Goal: Task Accomplishment & Management: Manage account settings

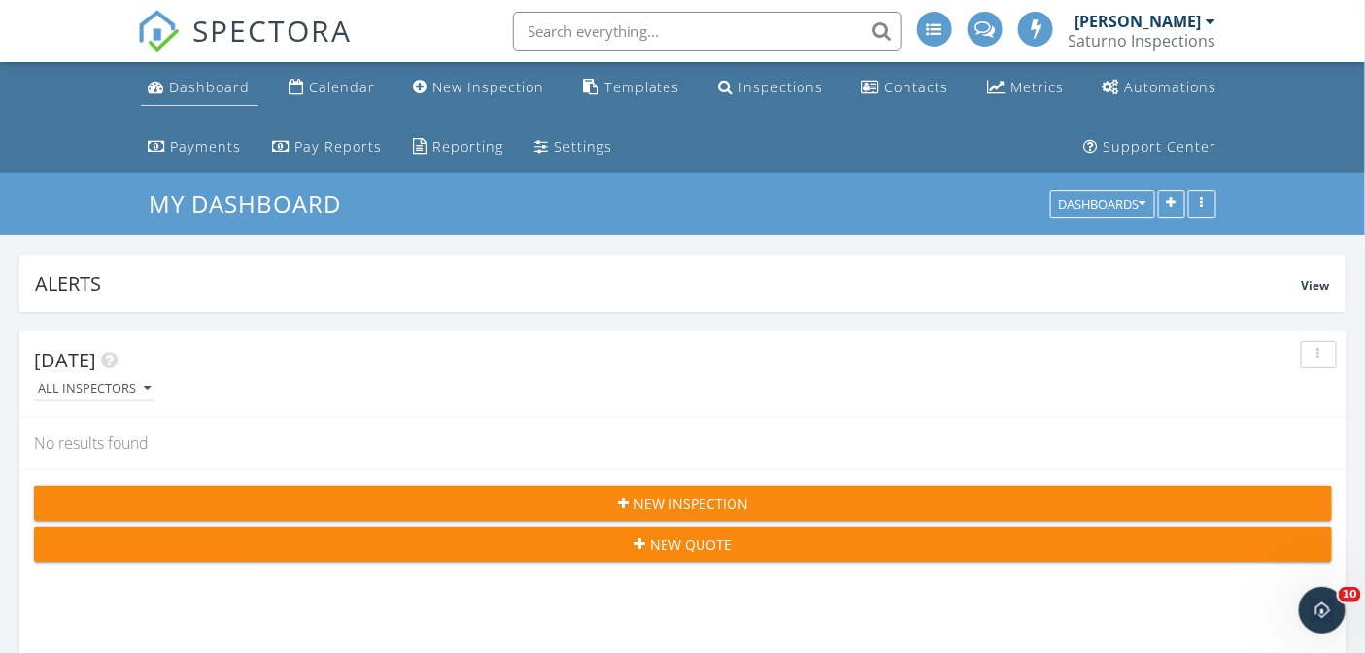
click at [216, 92] on div "Dashboard" at bounding box center [210, 87] width 81 height 18
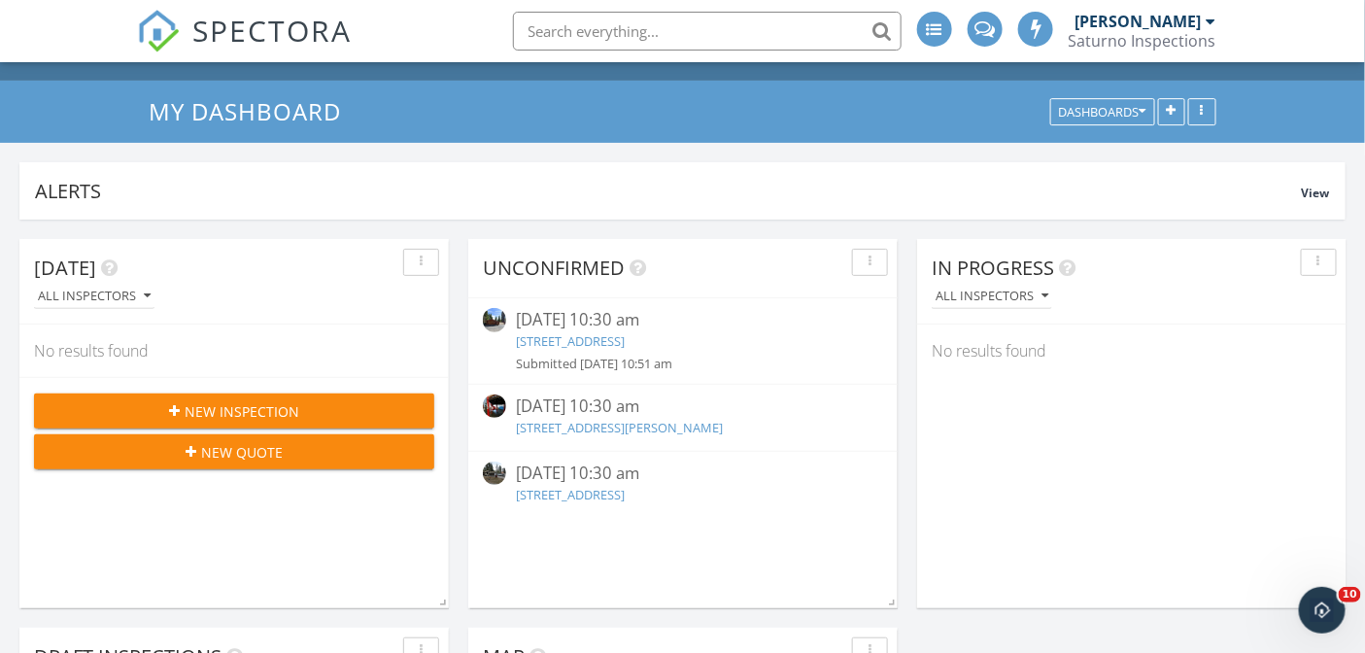
scroll to position [120, 0]
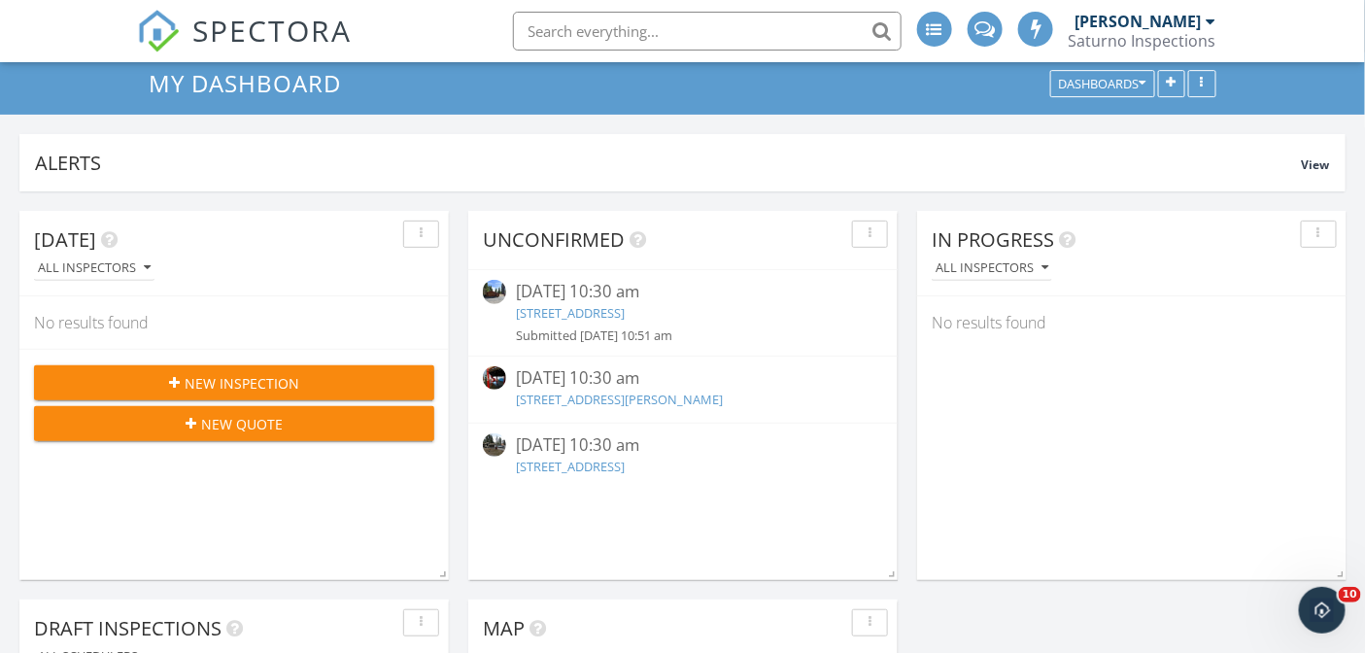
click at [651, 391] on link "11695 Donner Pass Rd, Truckee, CA 96161" at bounding box center [619, 398] width 207 height 17
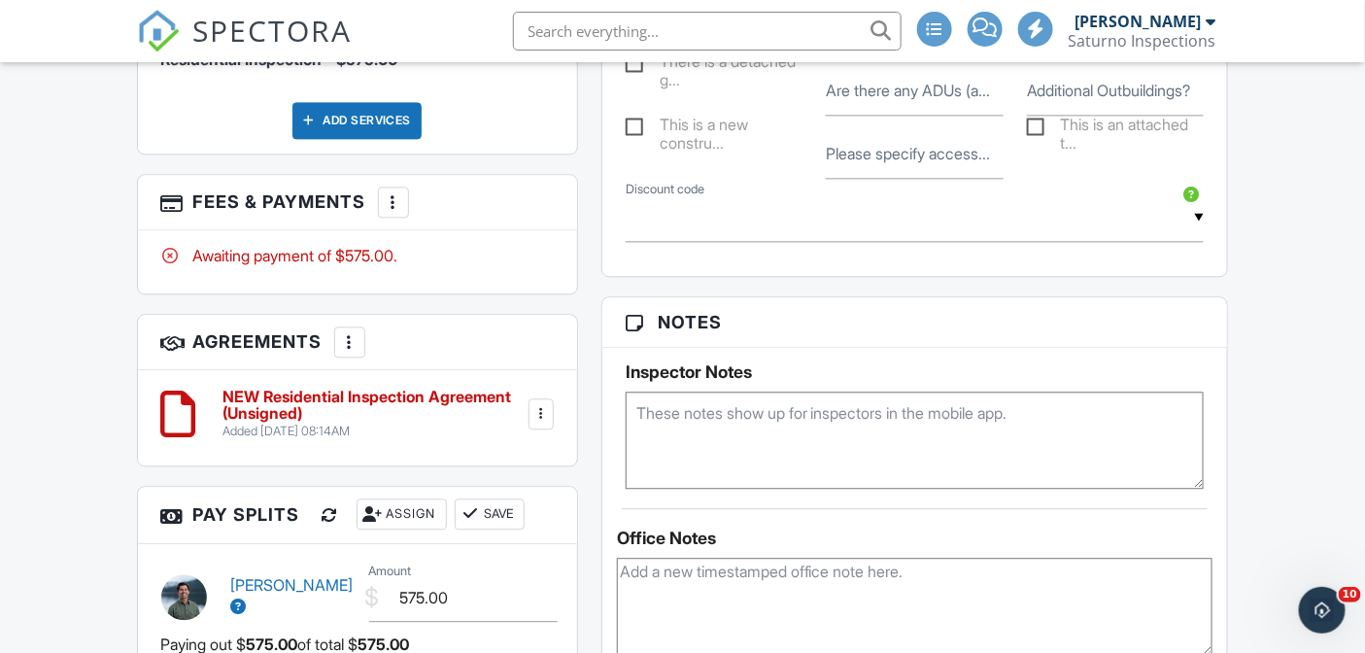
click at [384, 212] on div at bounding box center [393, 201] width 19 height 19
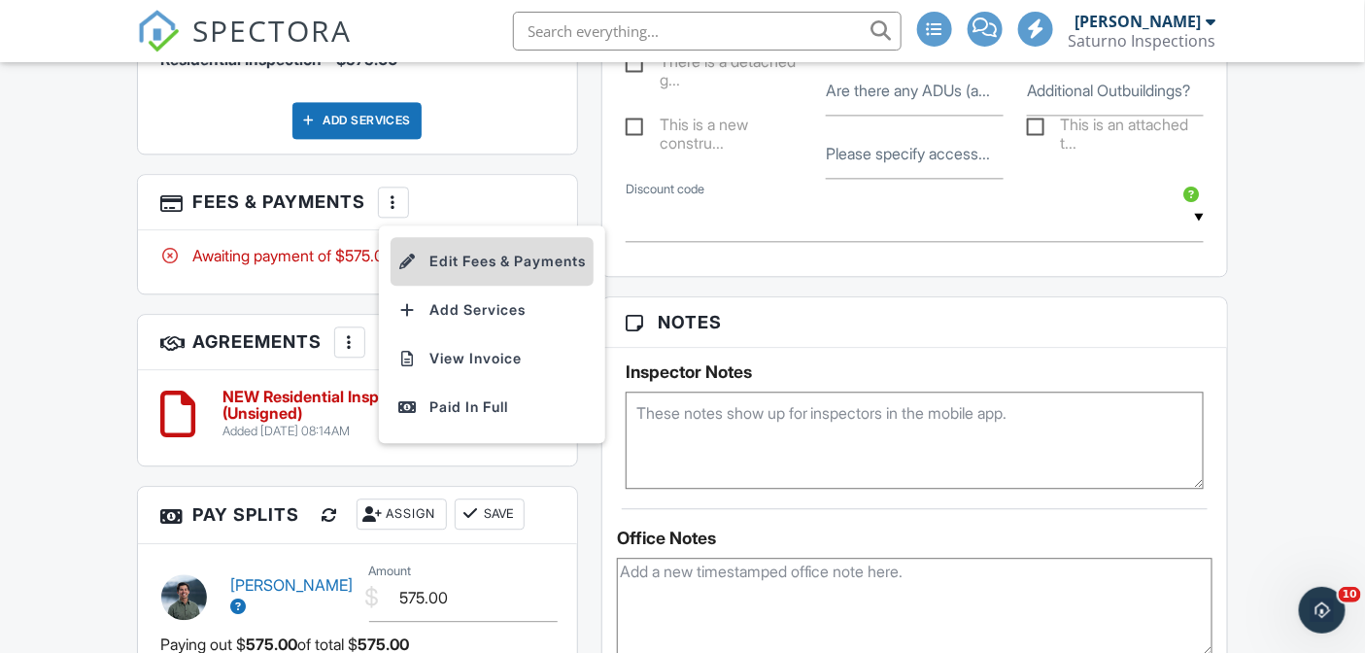
click at [442, 286] on li "Edit Fees & Payments" at bounding box center [491, 261] width 203 height 49
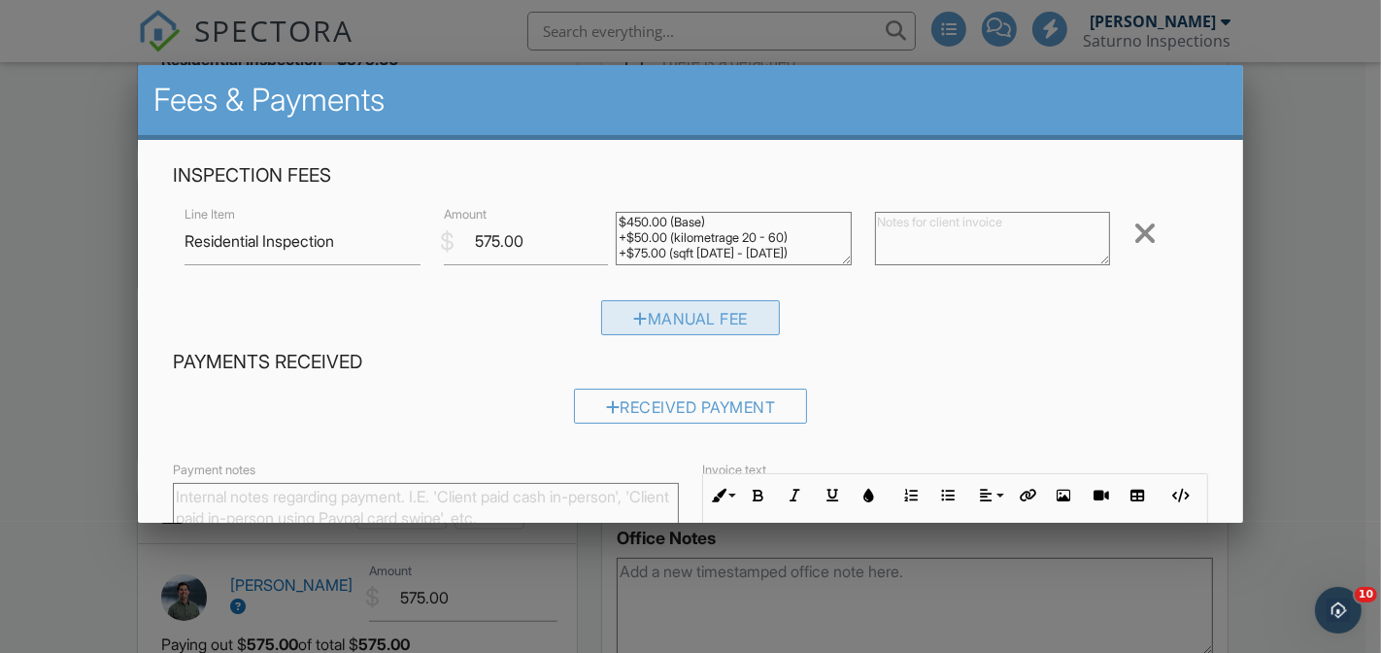
click at [667, 317] on div "Manual Fee" at bounding box center [690, 317] width 179 height 35
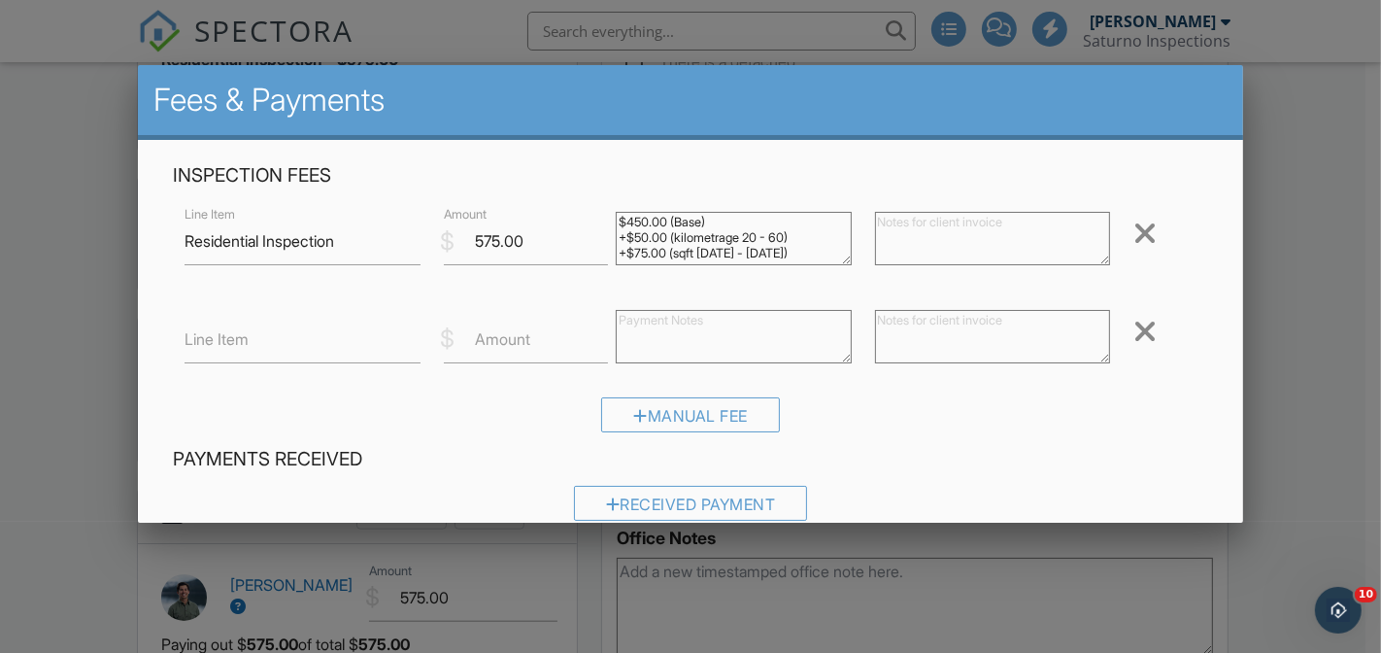
click at [235, 341] on label "Line Item" at bounding box center [217, 338] width 64 height 21
click at [235, 341] on input "Line Item" at bounding box center [302, 340] width 235 height 48
type input "Discount"
type input "-275"
click at [934, 466] on h4 "Payments Received" at bounding box center [690, 459] width 1035 height 25
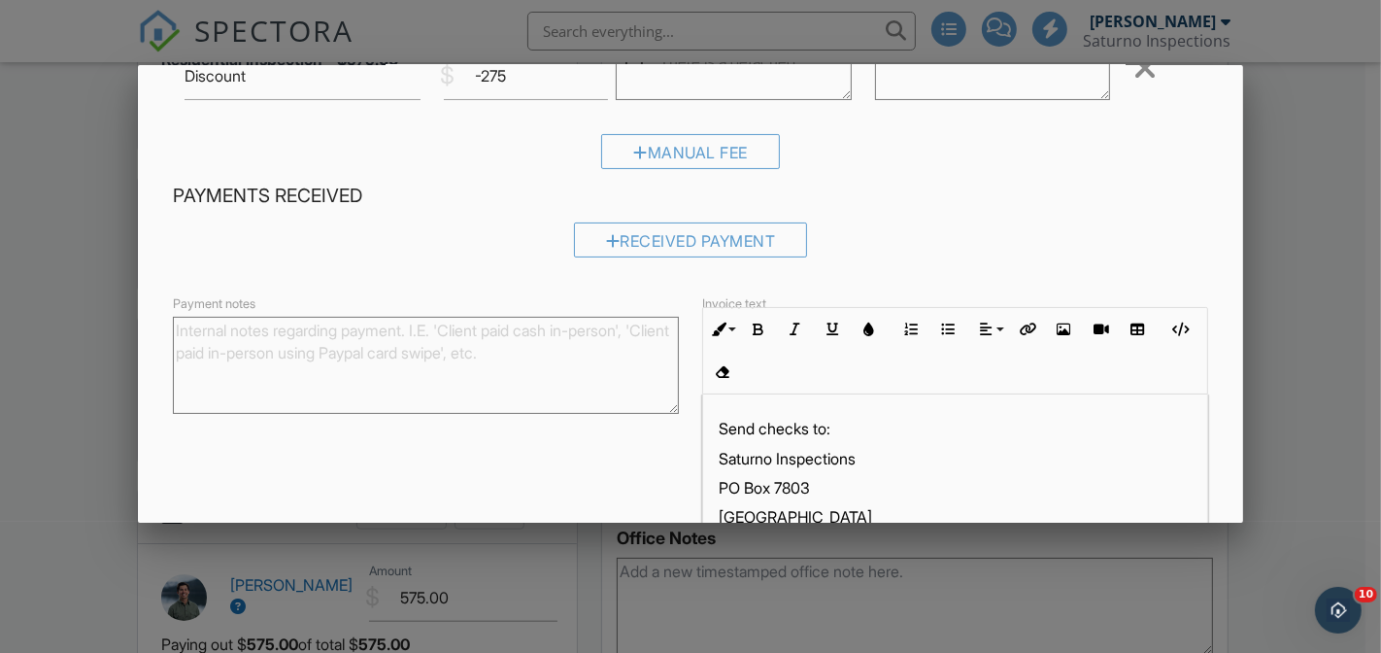
scroll to position [373, 0]
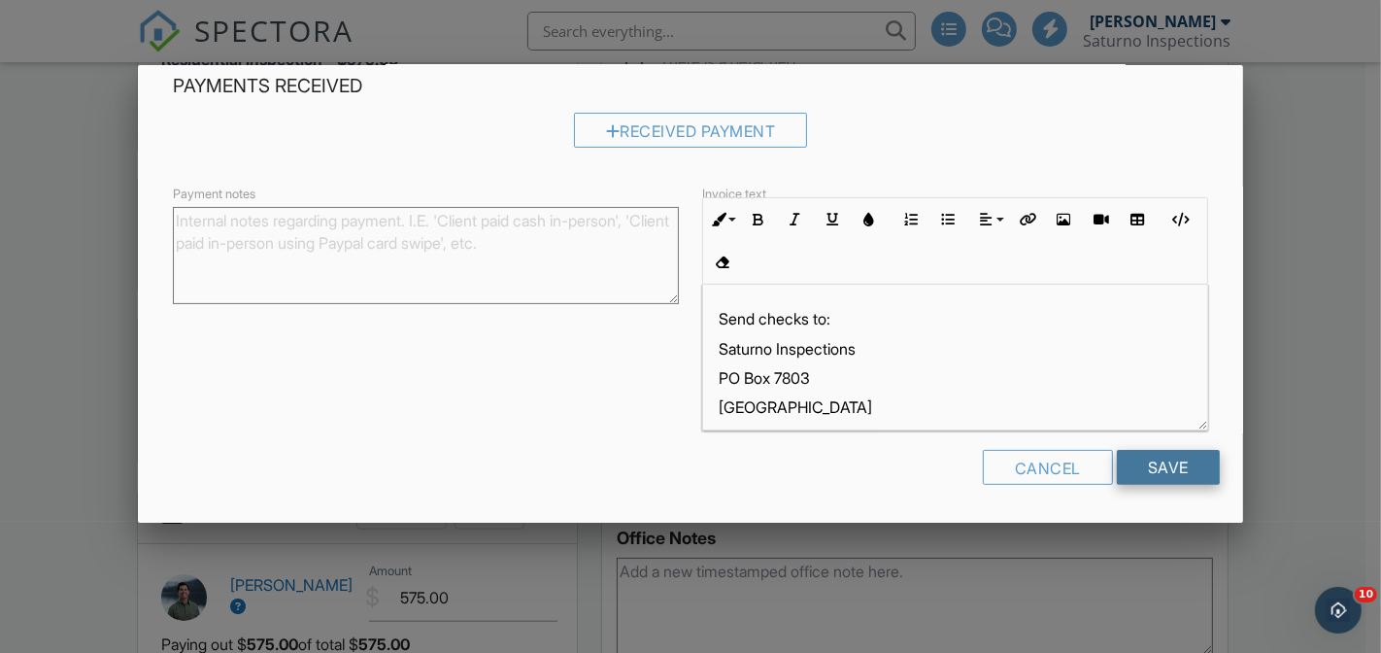
click at [1137, 462] on input "Save" at bounding box center [1168, 467] width 103 height 35
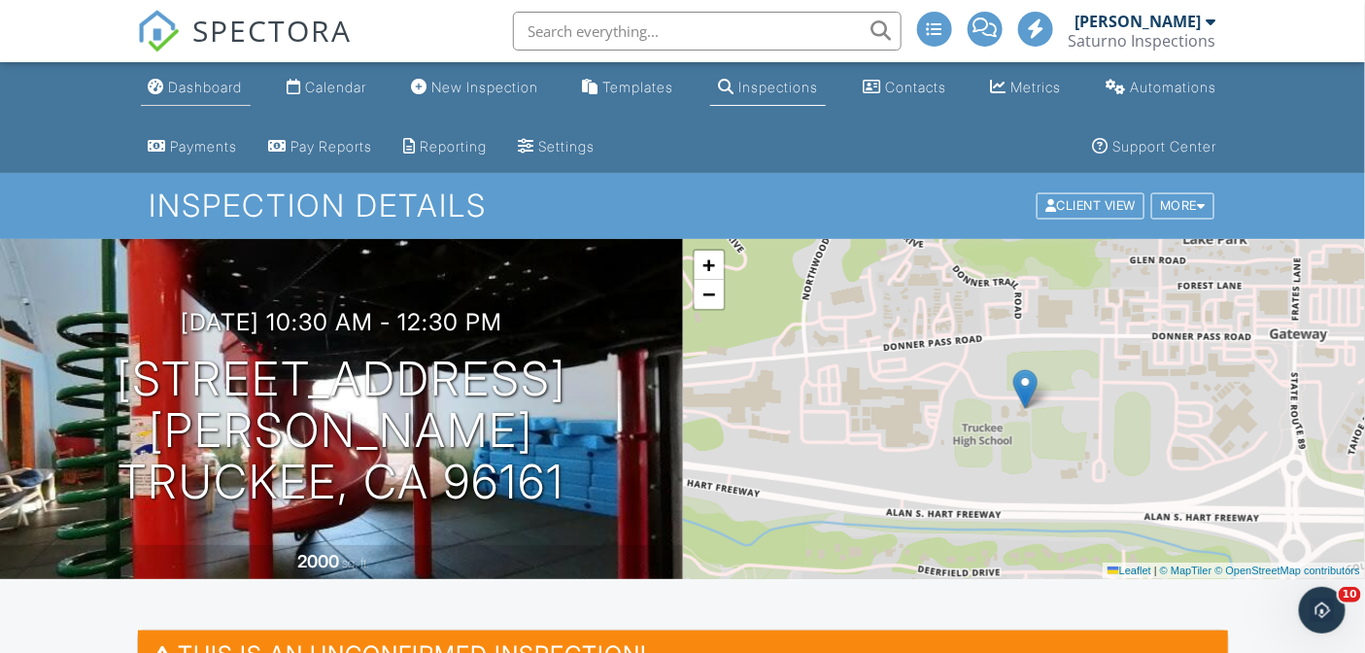
click at [215, 88] on div "Dashboard" at bounding box center [206, 87] width 74 height 17
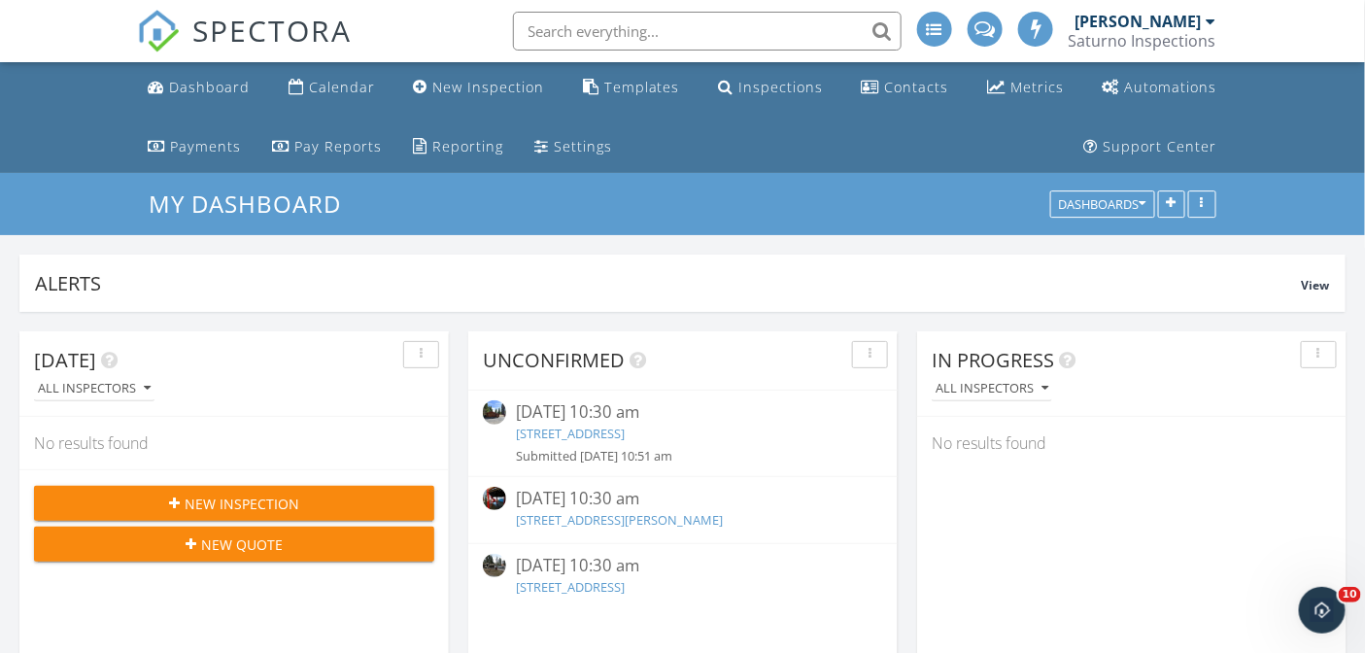
scroll to position [102, 0]
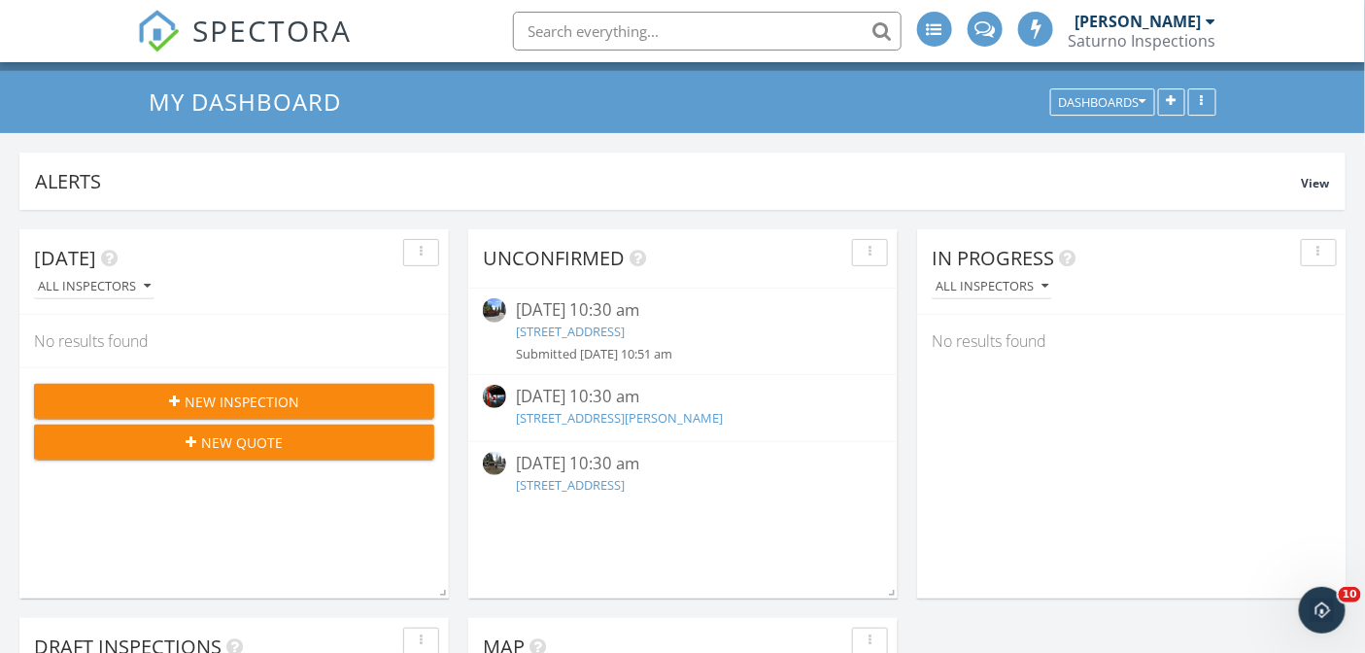
click at [602, 479] on link "11225 Tahoe Dr, Truckee, CA 96161" at bounding box center [570, 484] width 109 height 17
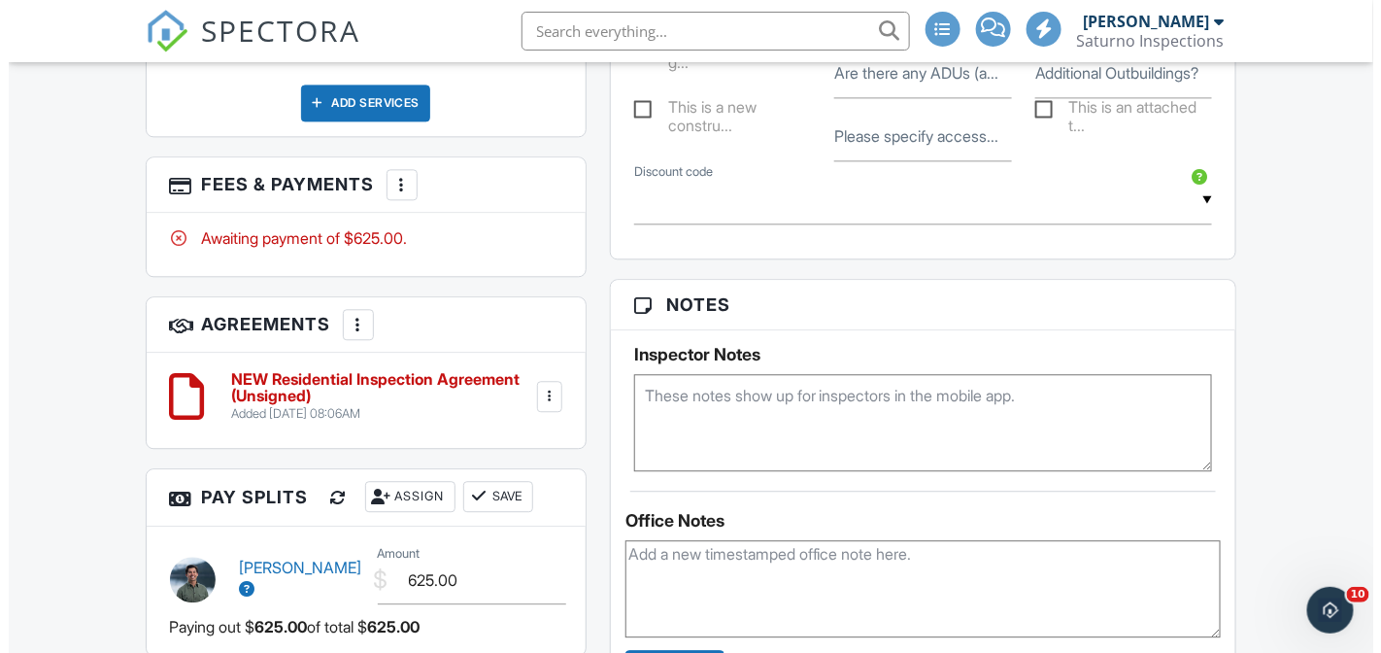
scroll to position [1402, 0]
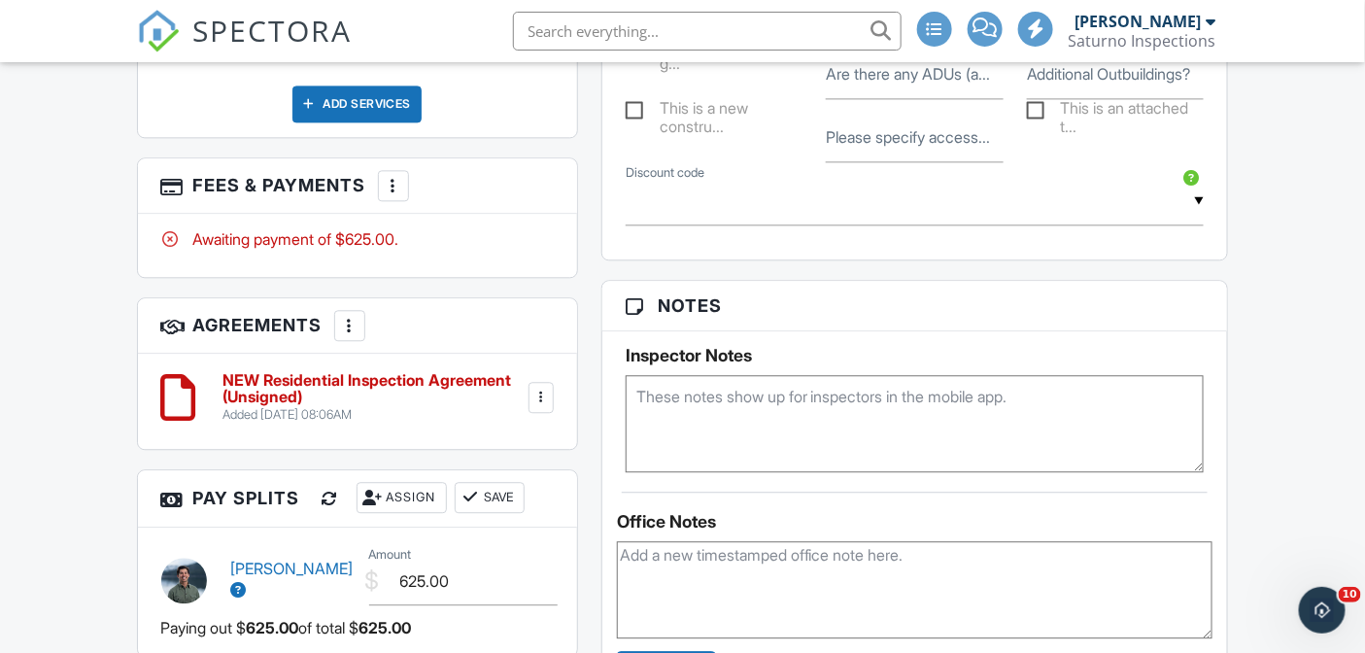
click at [391, 201] on div "More" at bounding box center [393, 185] width 31 height 31
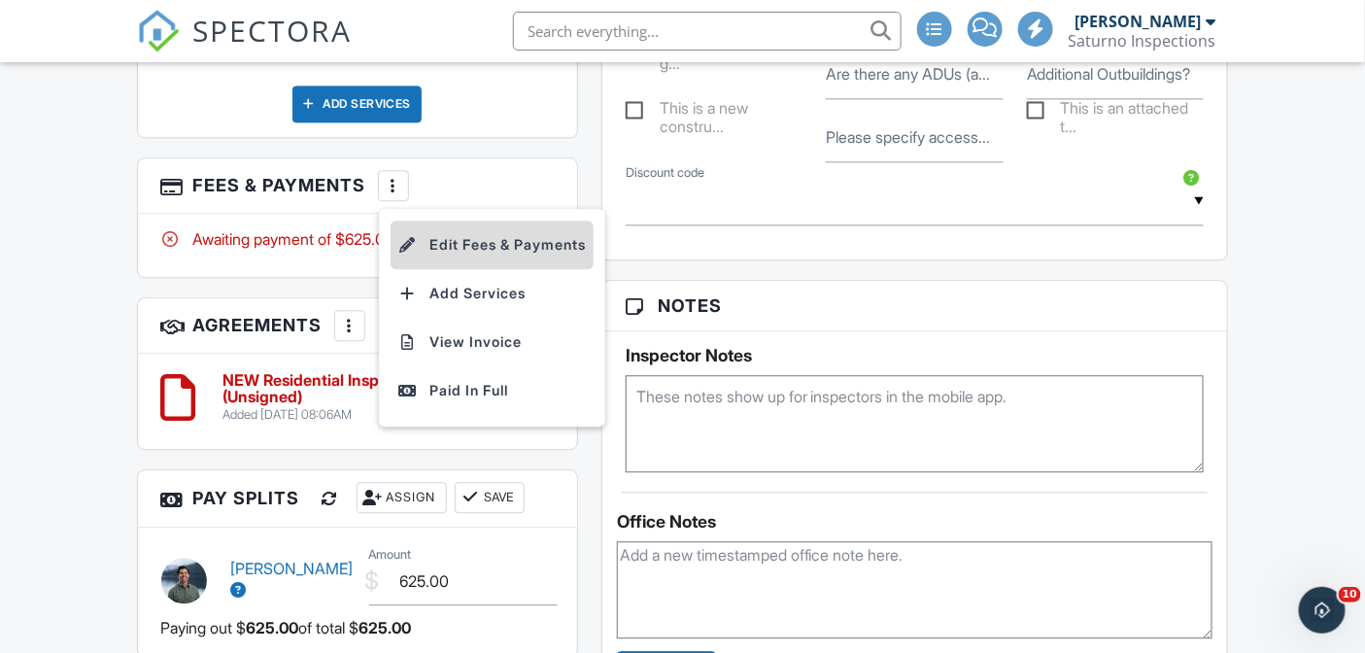
click at [463, 269] on li "Edit Fees & Payments" at bounding box center [491, 245] width 203 height 49
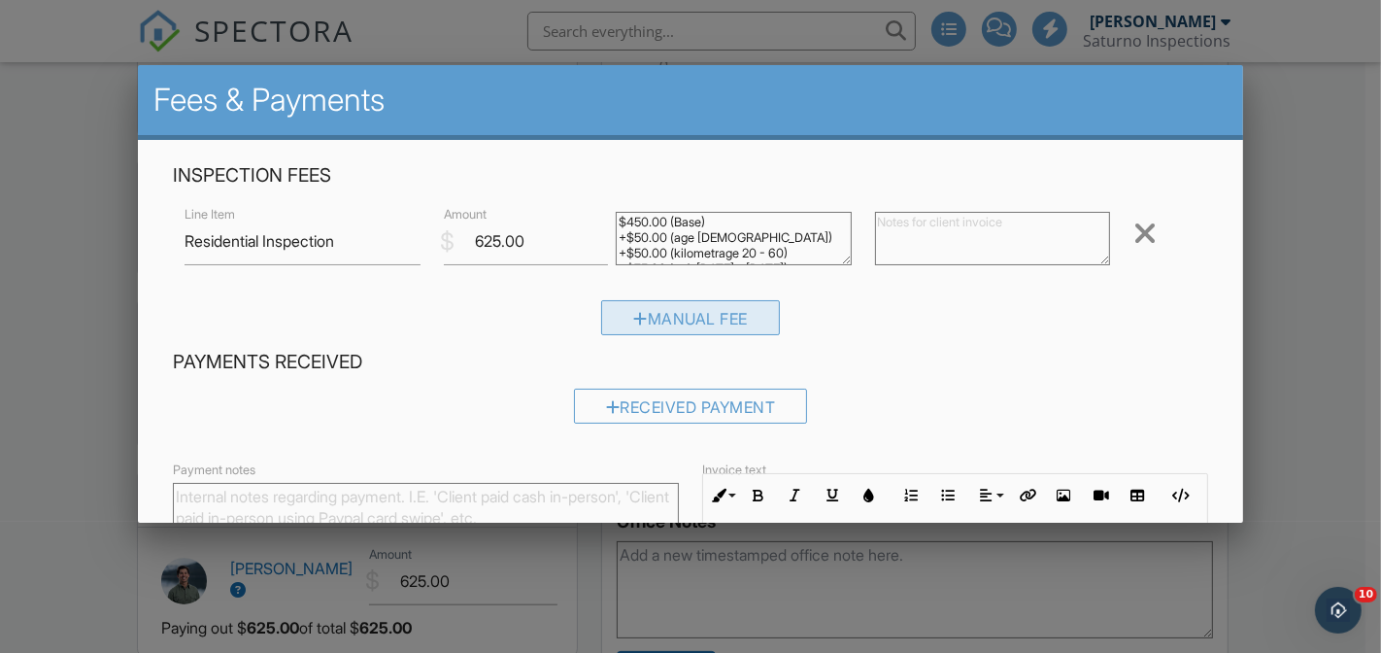
click at [653, 317] on div "Manual Fee" at bounding box center [690, 317] width 179 height 35
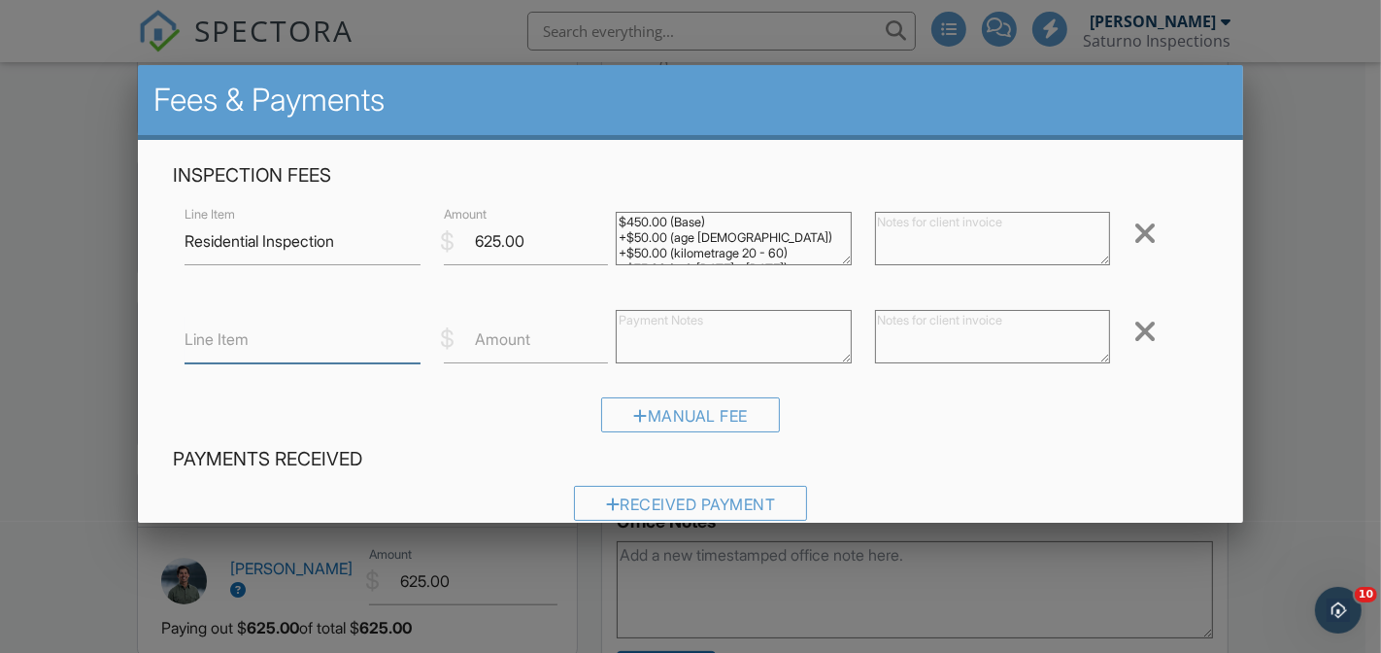
click at [351, 340] on input "Line Item" at bounding box center [302, 340] width 235 height 48
type input "Discount"
type input "-325"
click at [874, 431] on div "Manual Fee" at bounding box center [690, 422] width 1035 height 50
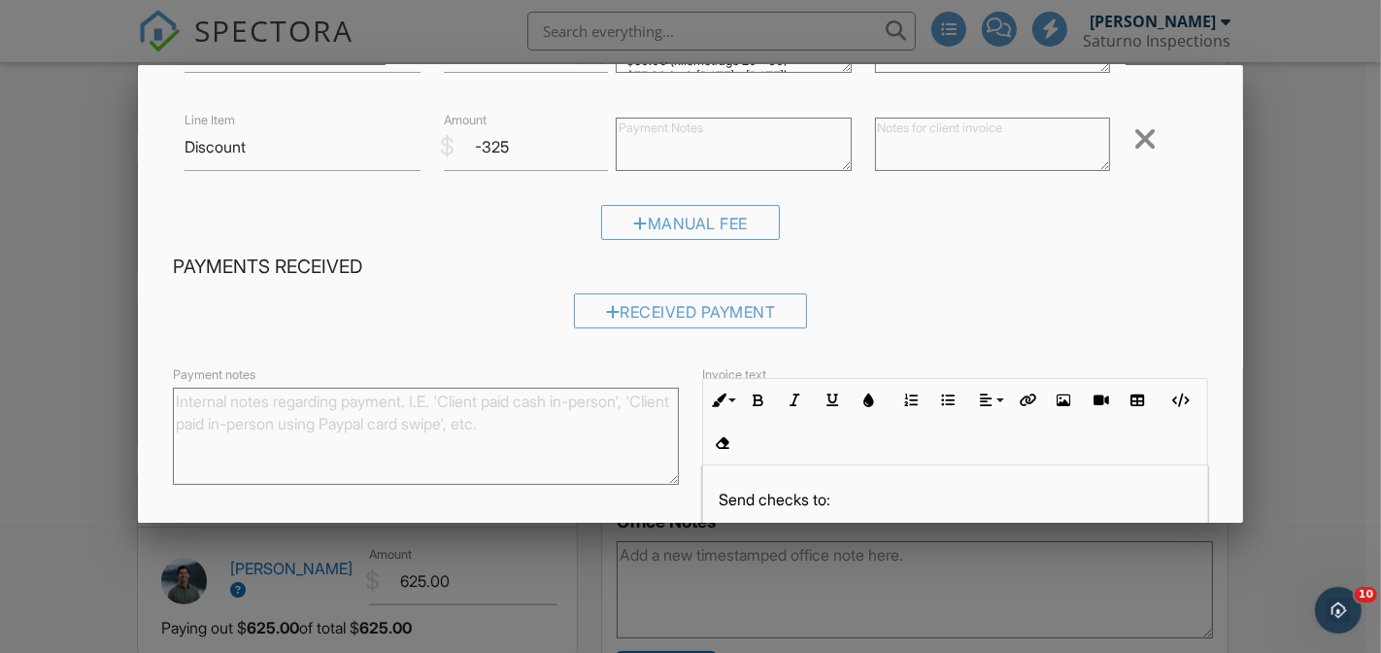
scroll to position [373, 0]
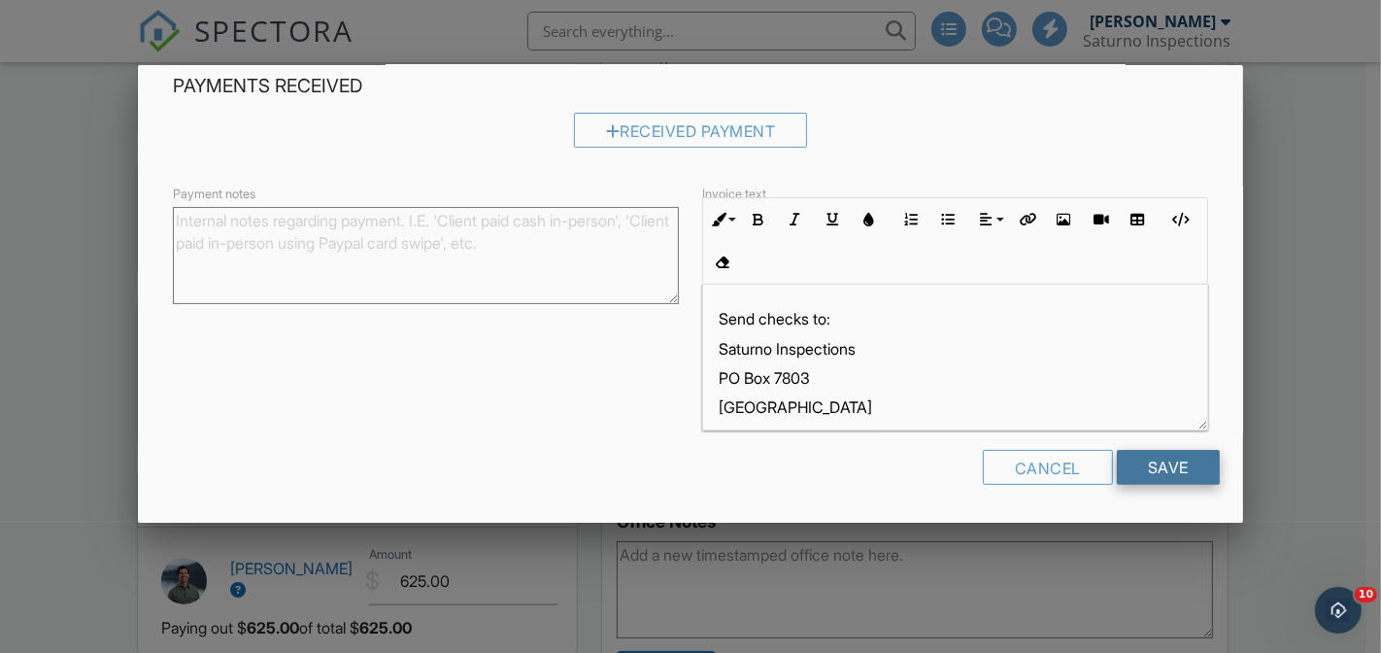
click at [1161, 458] on input "Save" at bounding box center [1168, 467] width 103 height 35
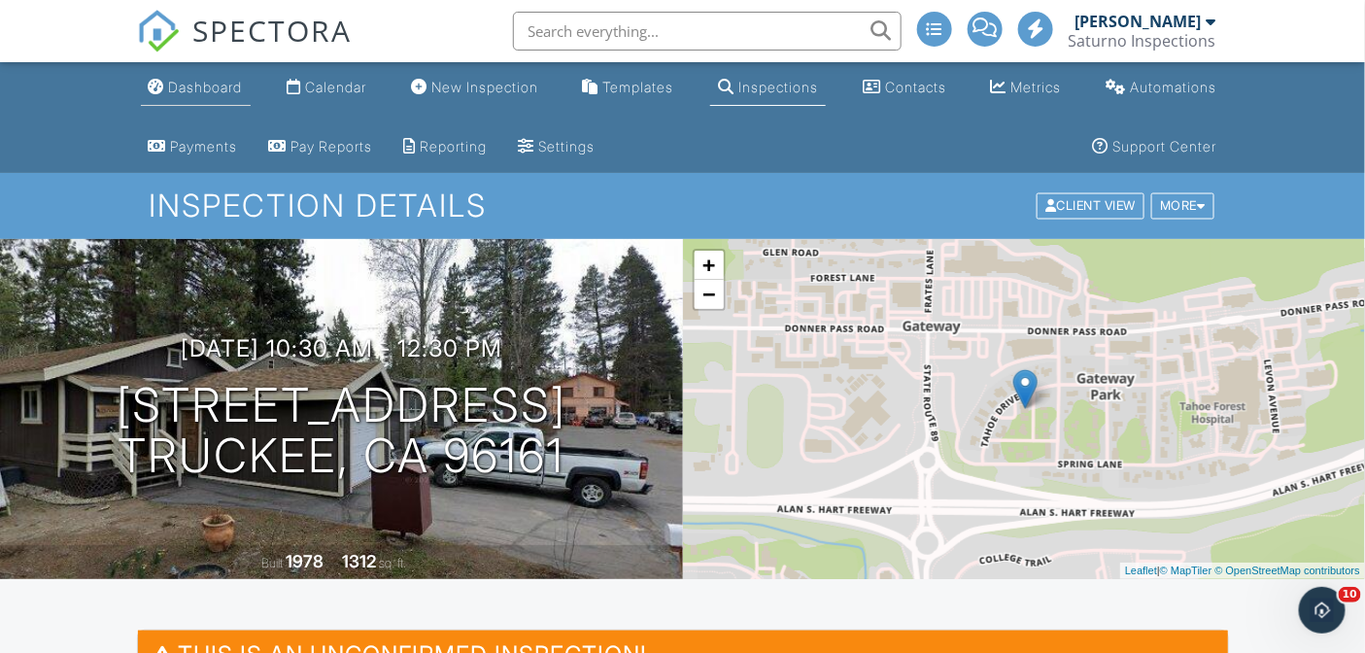
click at [224, 87] on div "Dashboard" at bounding box center [206, 87] width 74 height 17
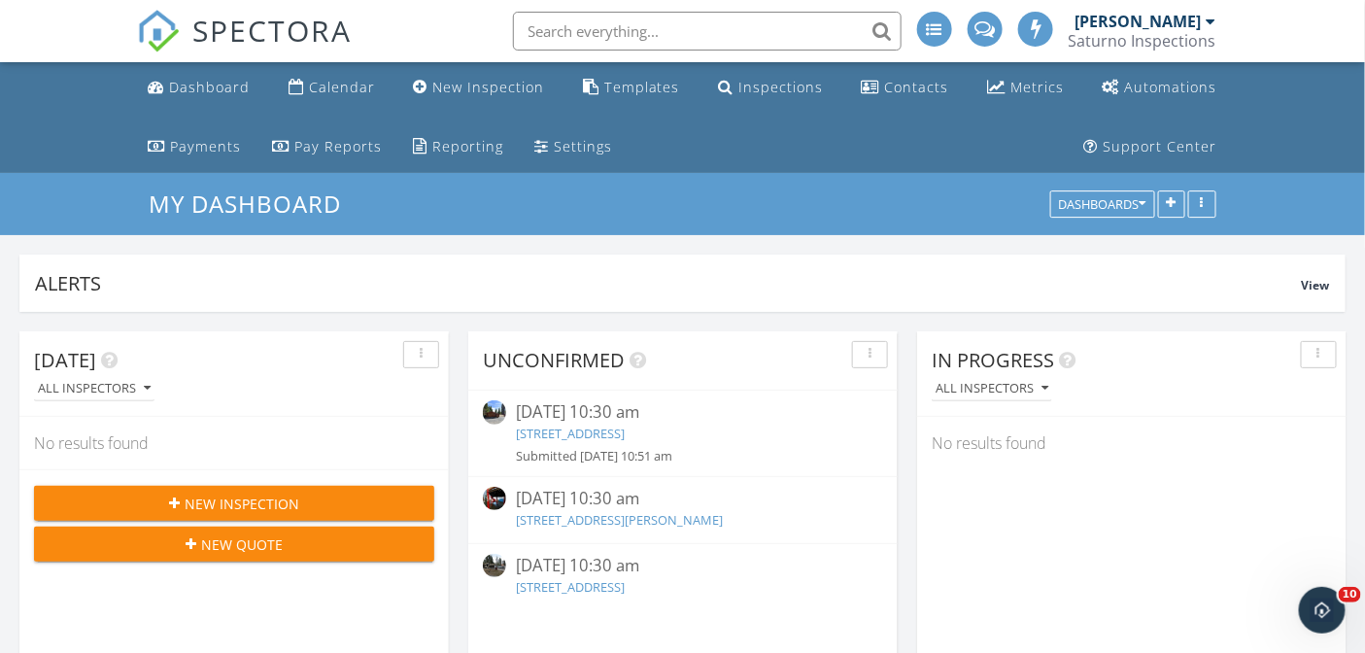
click at [612, 429] on link "920 SnowShoe Rd, Tahoe City, CA 96145" at bounding box center [570, 432] width 109 height 17
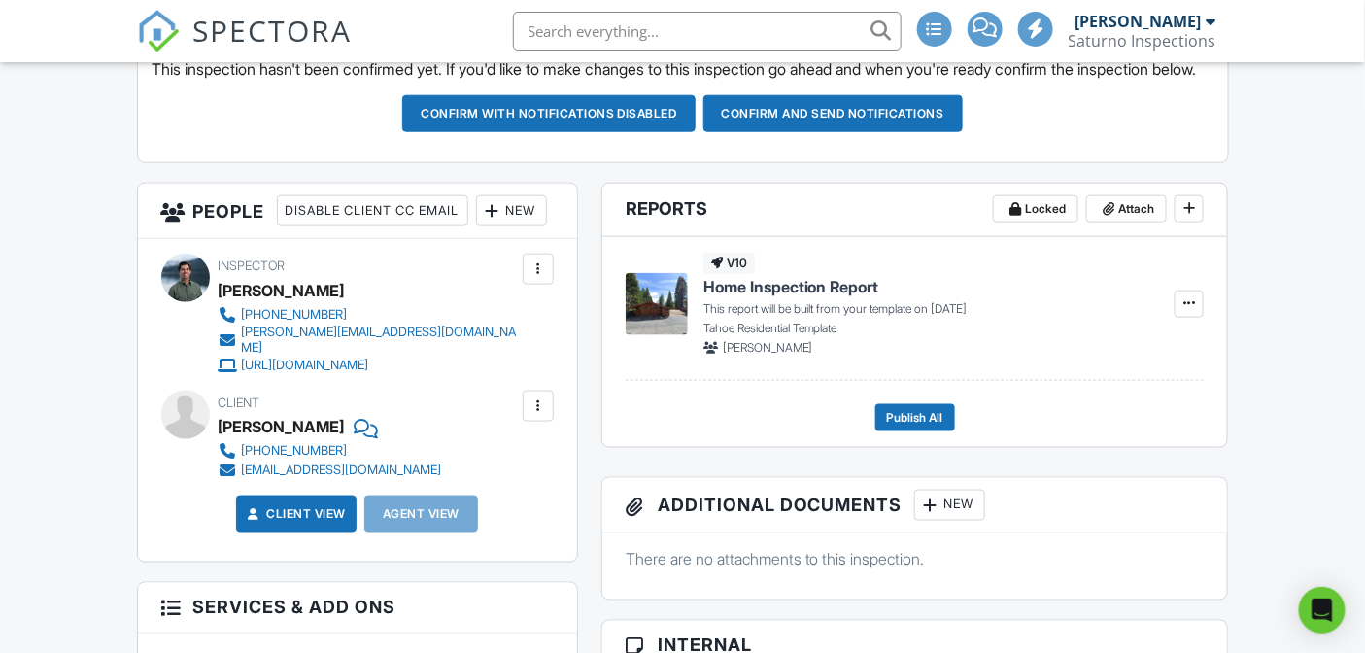
scroll to position [637, 0]
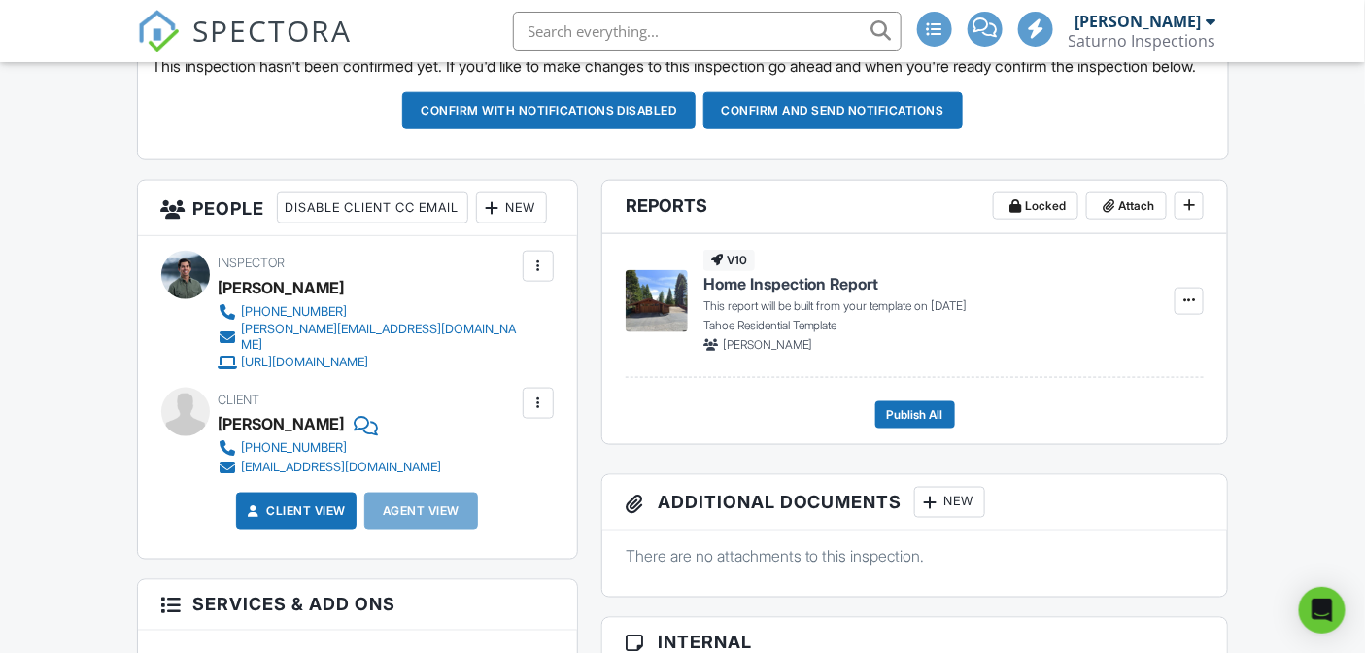
click at [476, 223] on div "New" at bounding box center [511, 207] width 71 height 31
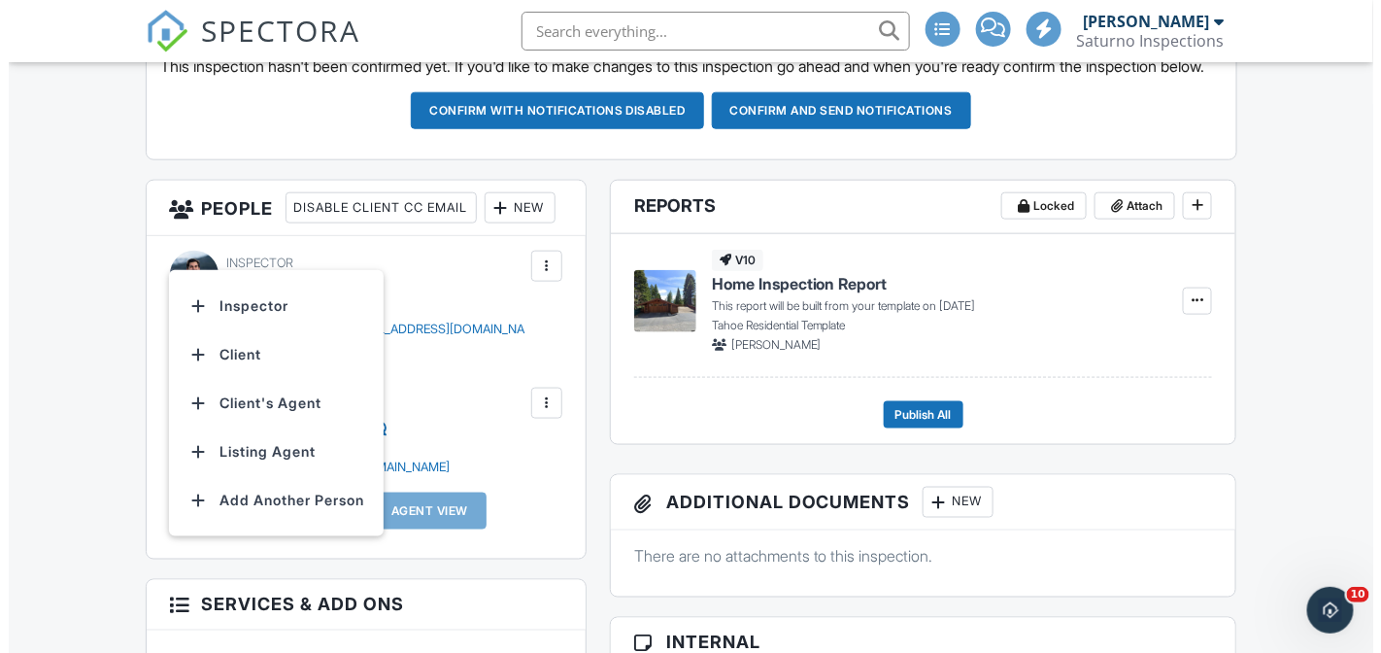
scroll to position [0, 0]
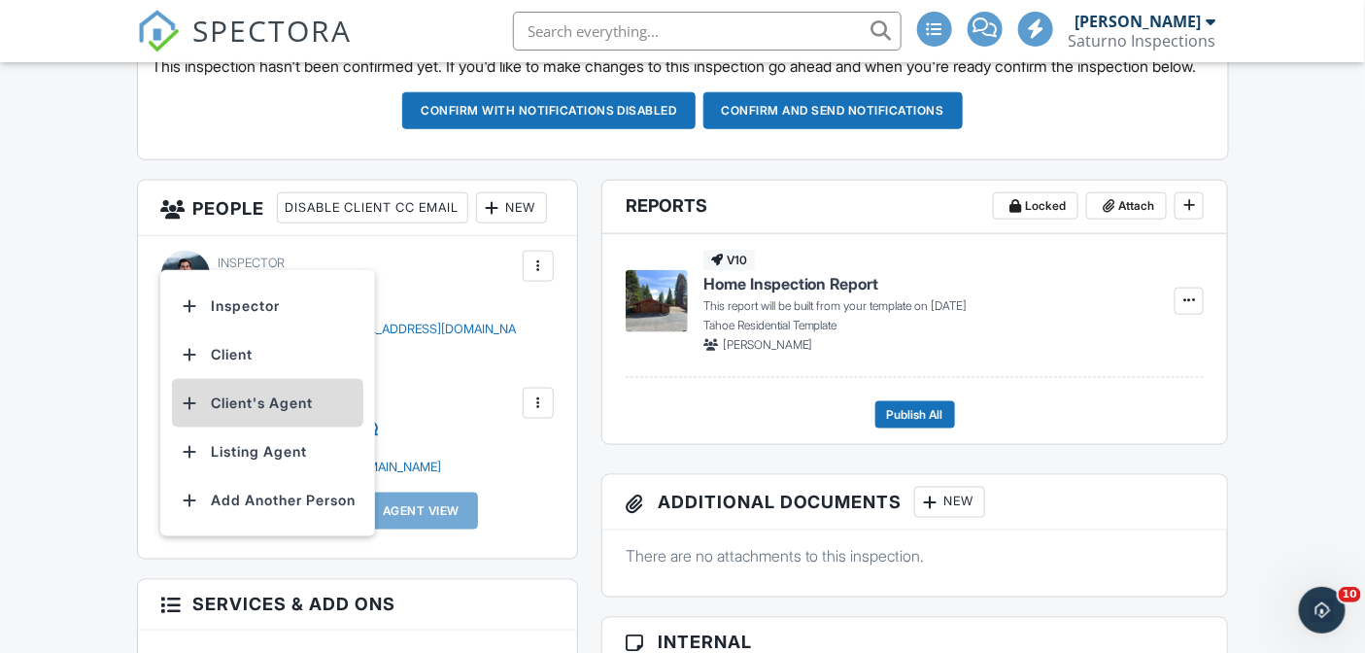
click at [298, 414] on li "Client's Agent" at bounding box center [267, 403] width 191 height 49
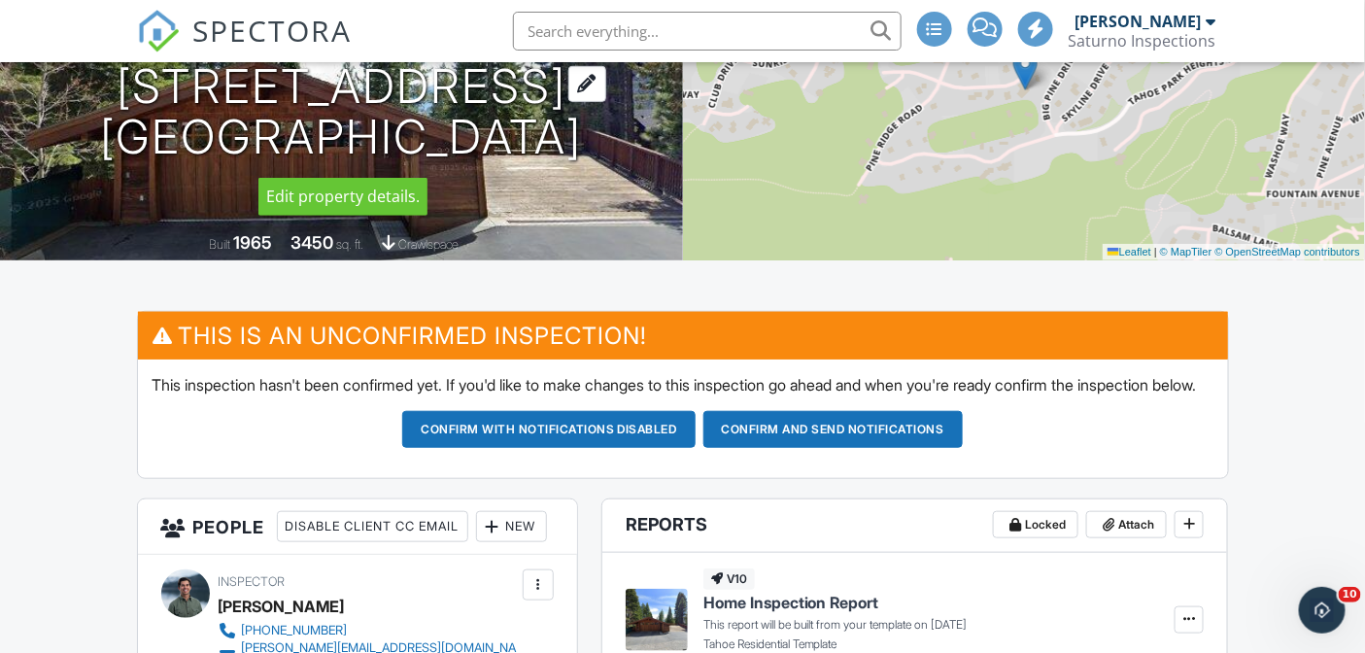
scroll to position [322, 0]
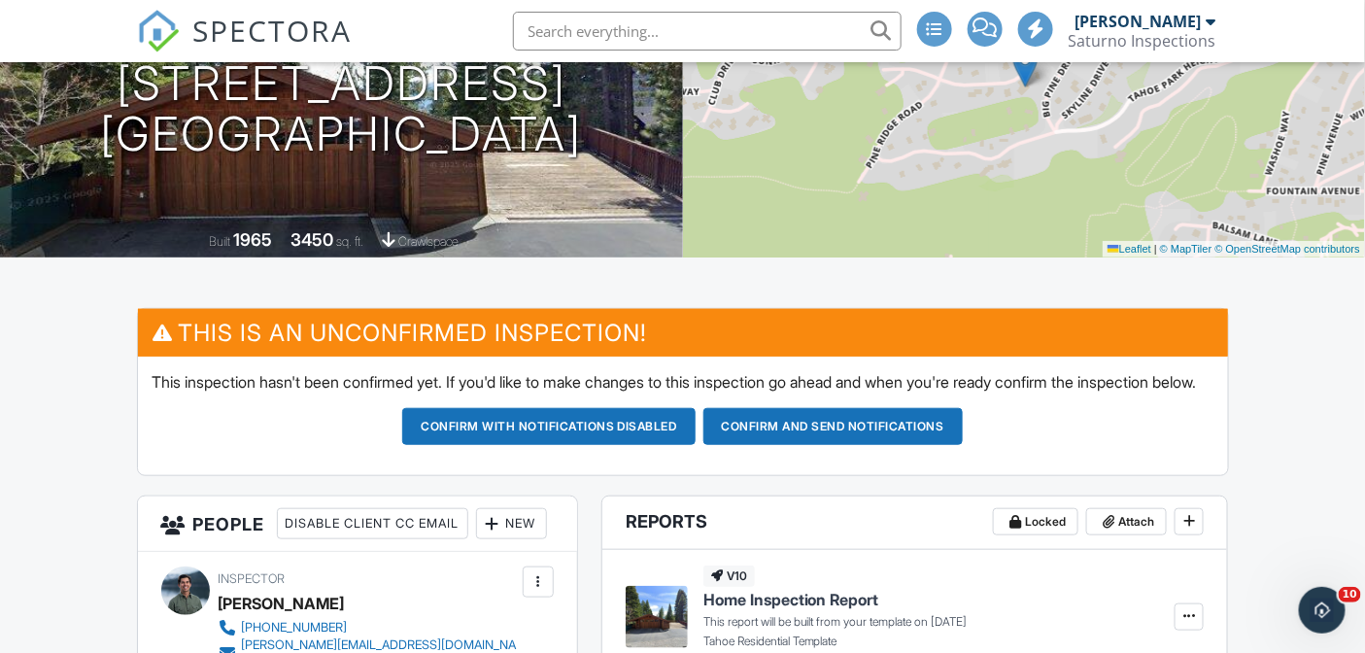
click at [744, 445] on button "Confirm and send notifications" at bounding box center [832, 426] width 259 height 37
